Goal: Navigation & Orientation: Find specific page/section

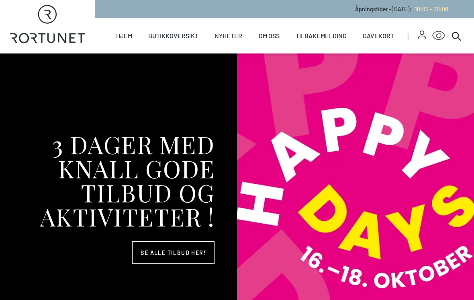
select select "NO"
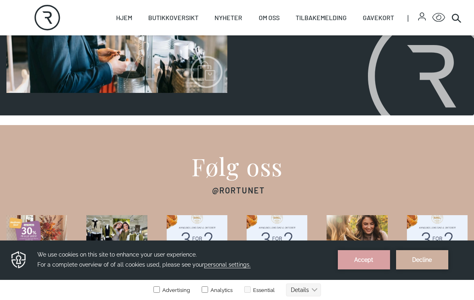
scroll to position [1085, 0]
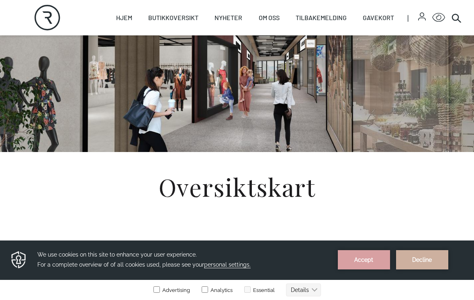
scroll to position [274, 0]
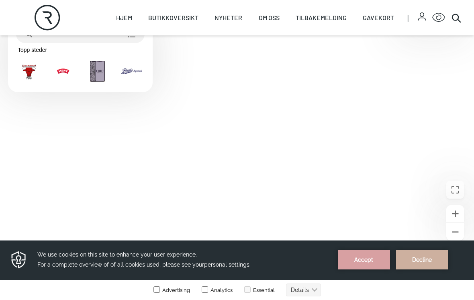
click at [447, 216] on button "Zoome inn" at bounding box center [455, 214] width 18 height 18
click at [455, 194] on icon "Gå inn i fullskjerm" at bounding box center [455, 189] width 9 height 9
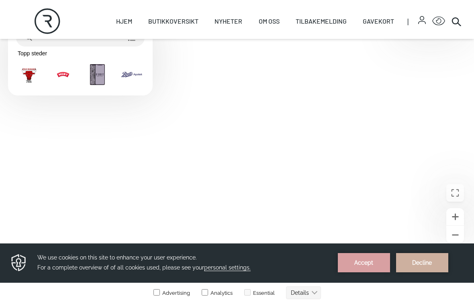
scroll to position [10, 0]
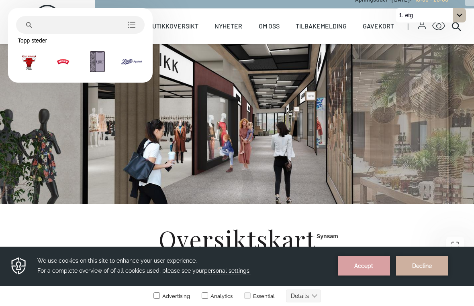
click at [457, 286] on icon "Zoome ut" at bounding box center [455, 288] width 10 height 10
click at [451, 284] on icon "Zoome ut" at bounding box center [455, 288] width 10 height 10
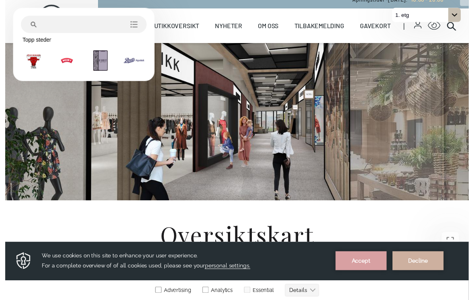
scroll to position [274, 0]
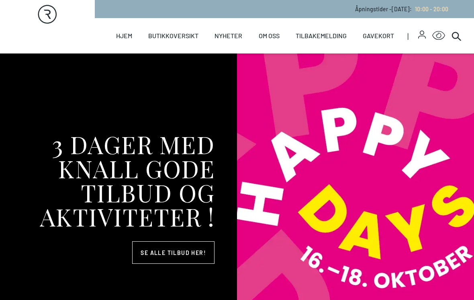
select select "NO"
